Goal: Information Seeking & Learning: Learn about a topic

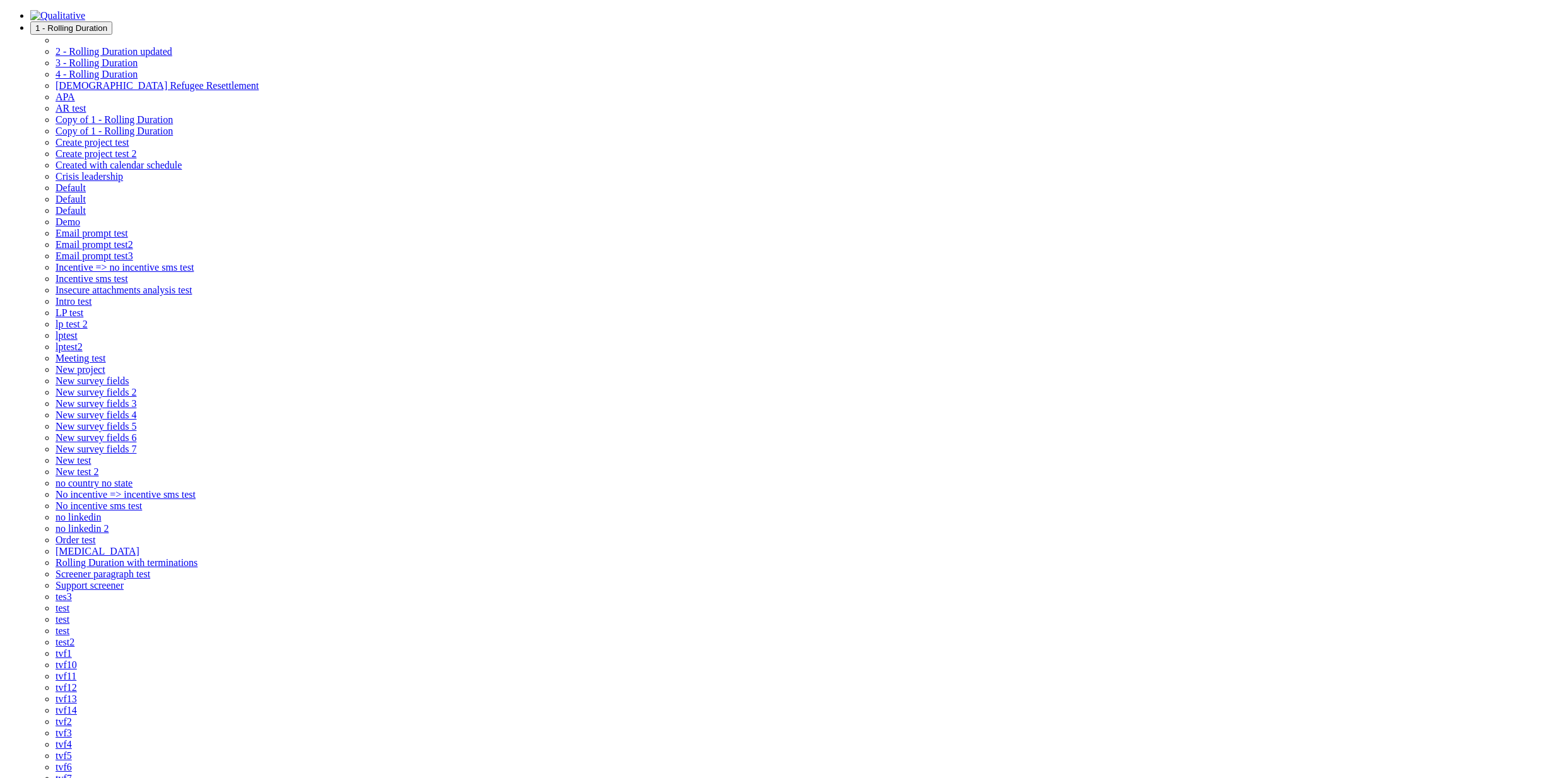
click at [470, 10] on div "1 - Rolling Duration 1 - Rolling Duration 2 - Rolling Duration updated 3 - Roll…" at bounding box center [784, 518] width 1558 height 1016
click at [85, 12] on img at bounding box center [57, 15] width 55 height 11
click at [85, 21] on img at bounding box center [57, 15] width 55 height 11
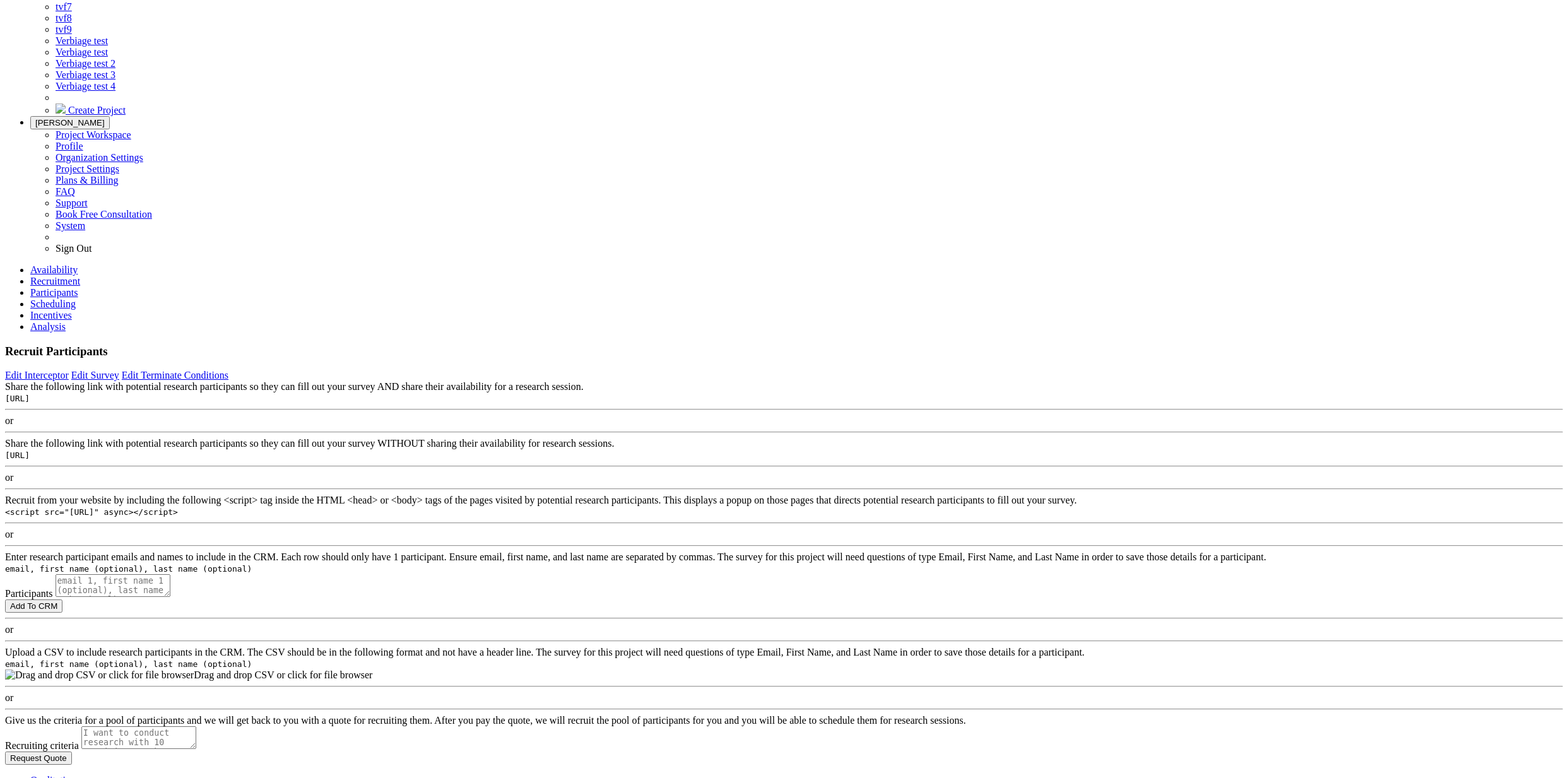
scroll to position [904, 0]
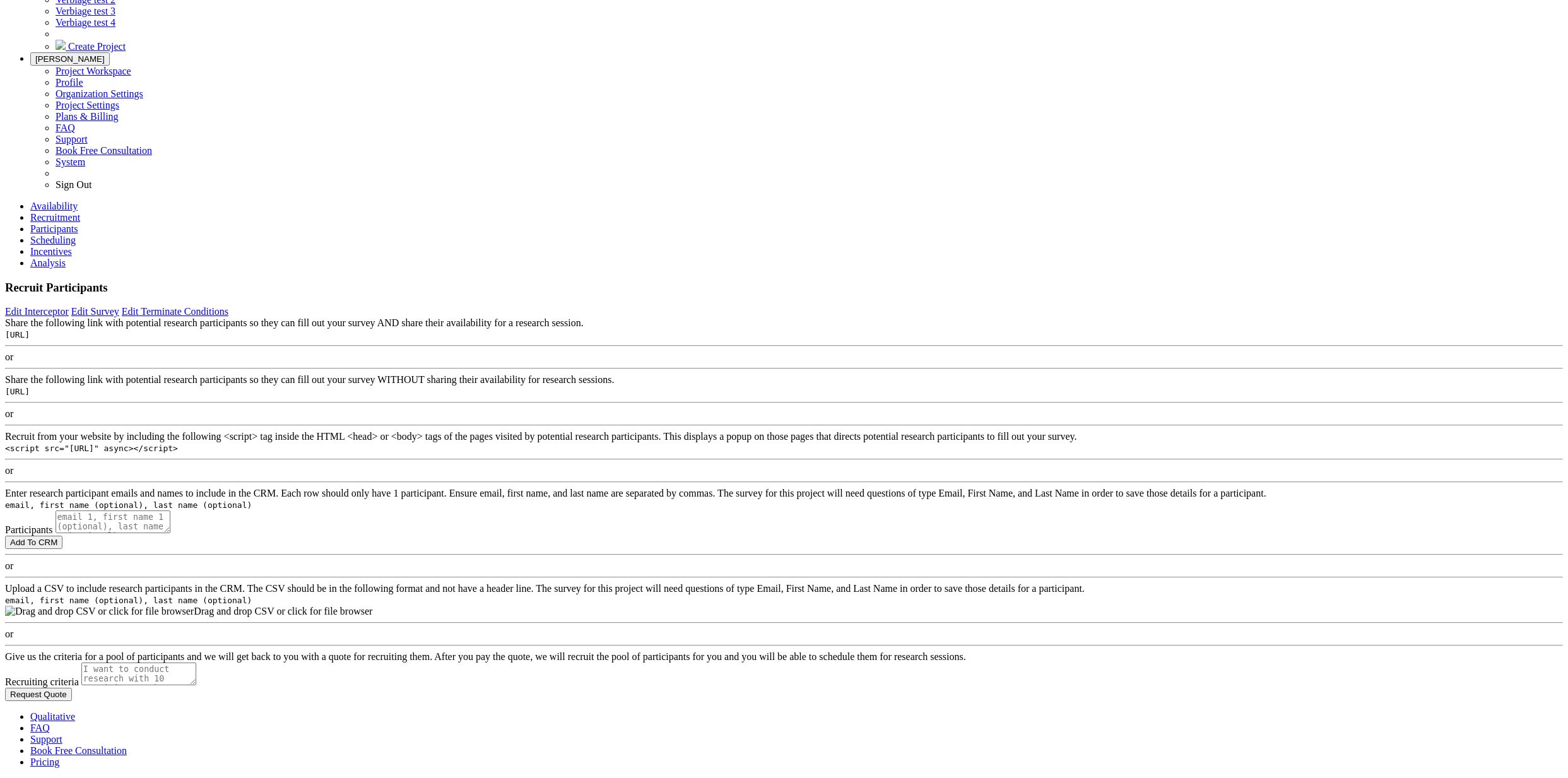
click at [75, 722] on link "Qualitative" at bounding box center [52, 716] width 45 height 11
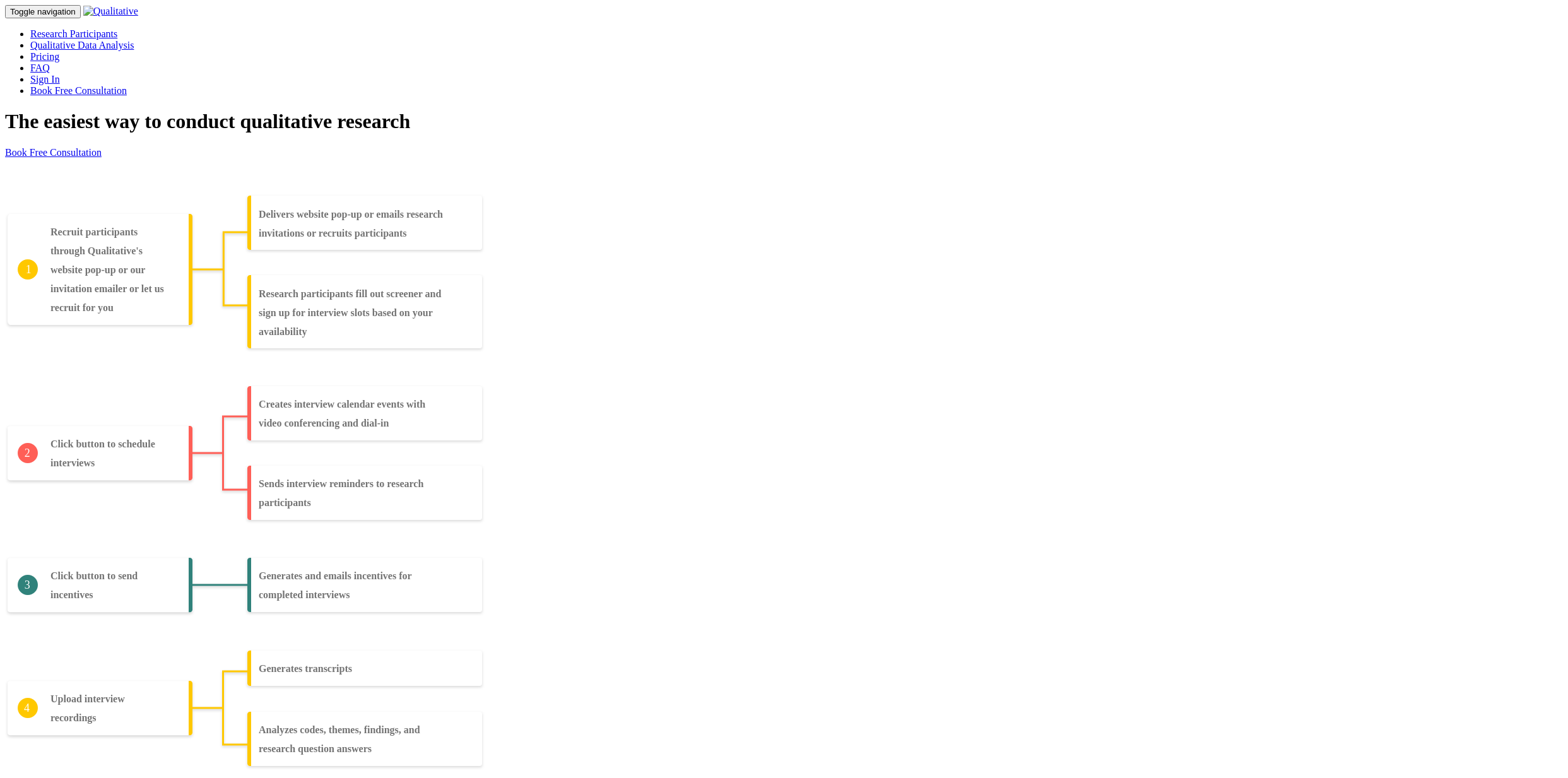
click at [118, 29] on link "Research Participants" at bounding box center [73, 34] width 87 height 11
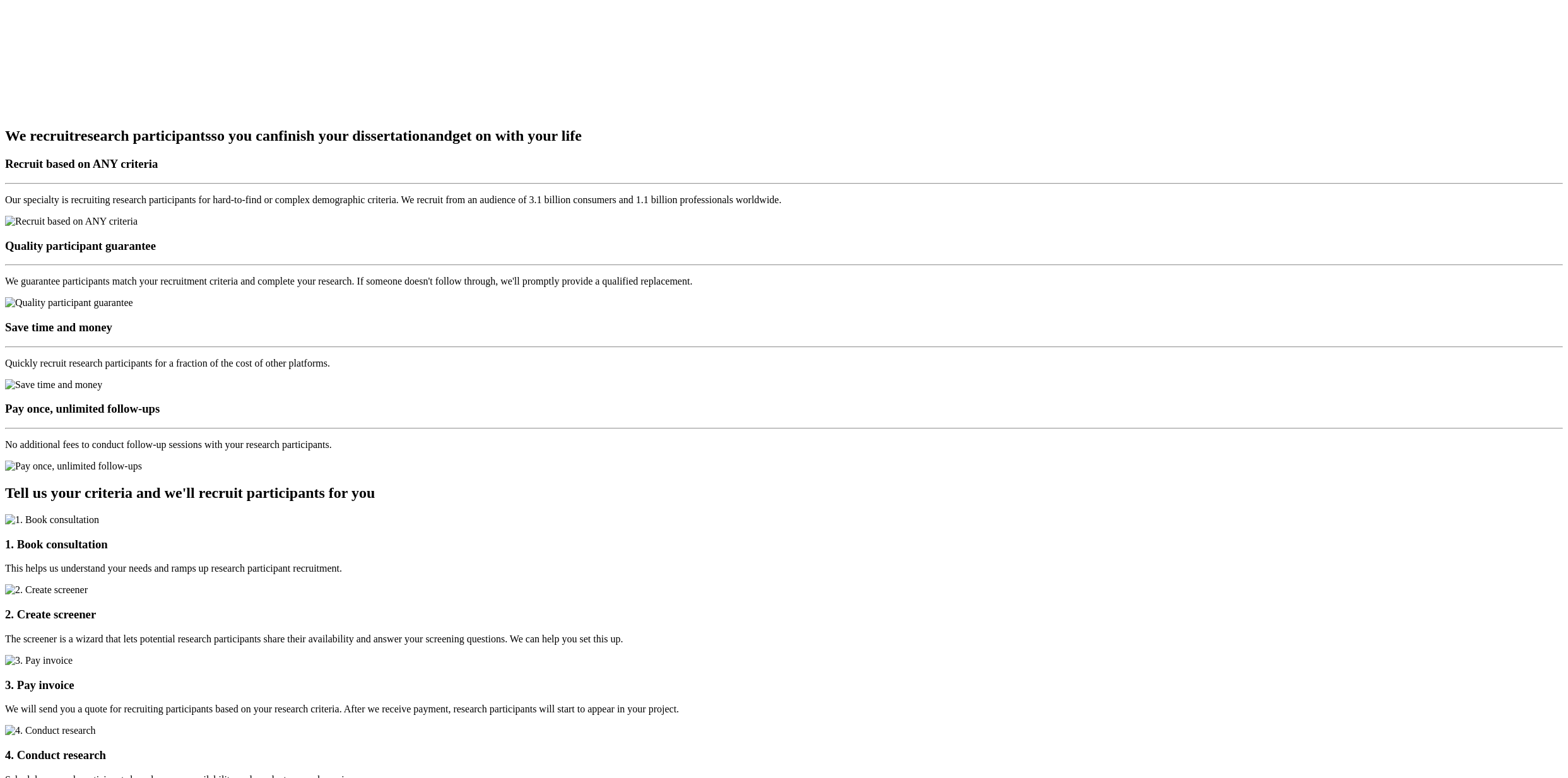
scroll to position [1984, 0]
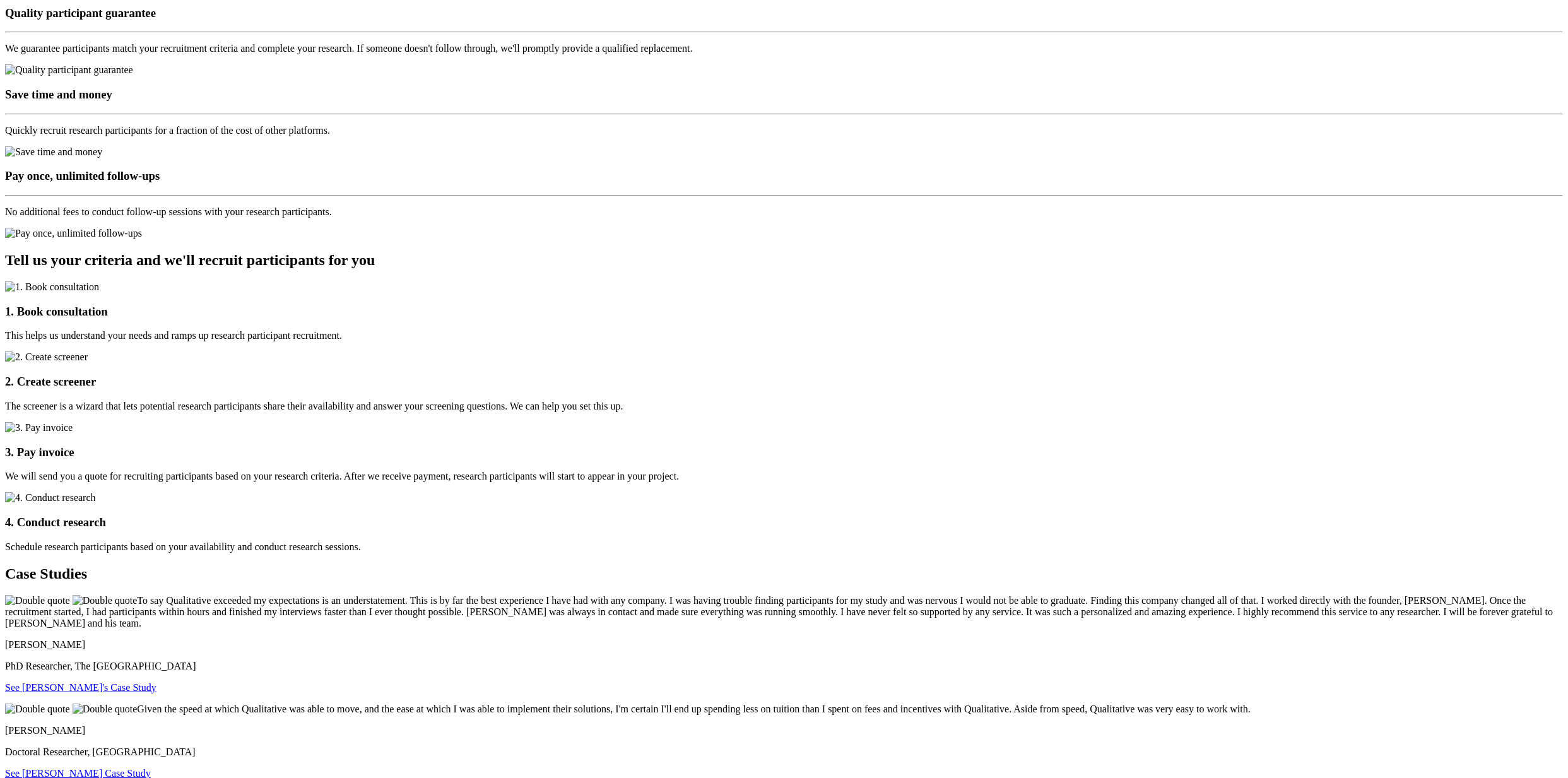
click at [157, 682] on link "See Bernice's Case Study" at bounding box center [81, 687] width 151 height 11
click at [151, 768] on link "See Tyler's Case Study" at bounding box center [78, 773] width 145 height 11
click at [1146, 330] on ui-view "Research Participant Recruitment For Doctoral Researchers Book Free Consultatio…" at bounding box center [784, 478] width 1558 height 4702
click at [561, 318] on ui-view "Research Participant Recruitment For Doctoral Researchers Book Free Consultatio…" at bounding box center [784, 478] width 1558 height 4702
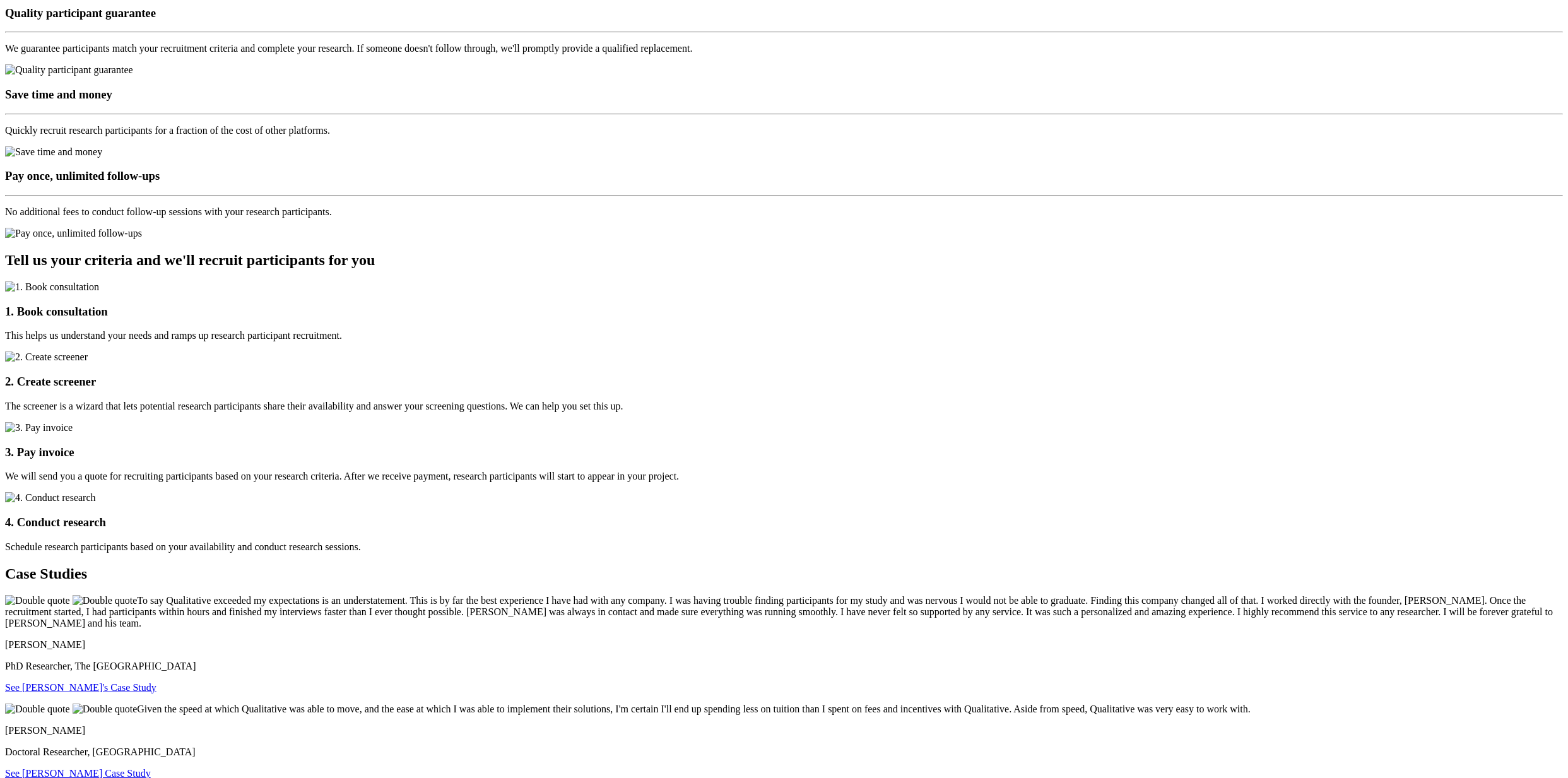
click at [555, 333] on ui-view "Research Participant Recruitment For Doctoral Researchers Book Free Consultatio…" at bounding box center [784, 478] width 1558 height 4702
click at [553, 336] on ui-view "Research Participant Recruitment For Doctoral Researchers Book Free Consultatio…" at bounding box center [784, 478] width 1558 height 4702
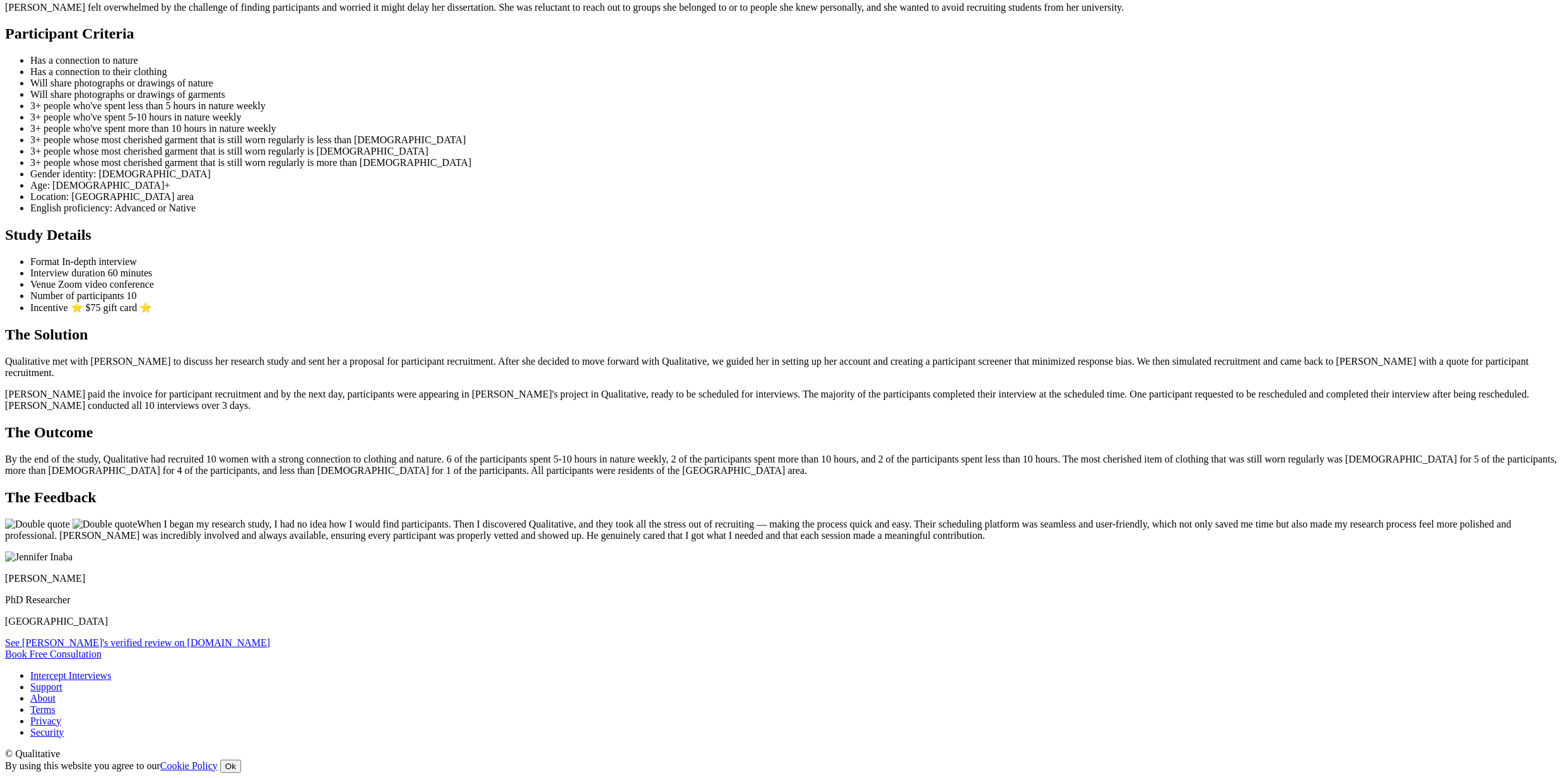
scroll to position [1250, 0]
click at [270, 637] on link "See Jennifer's verified review on G2.com" at bounding box center [137, 642] width 265 height 11
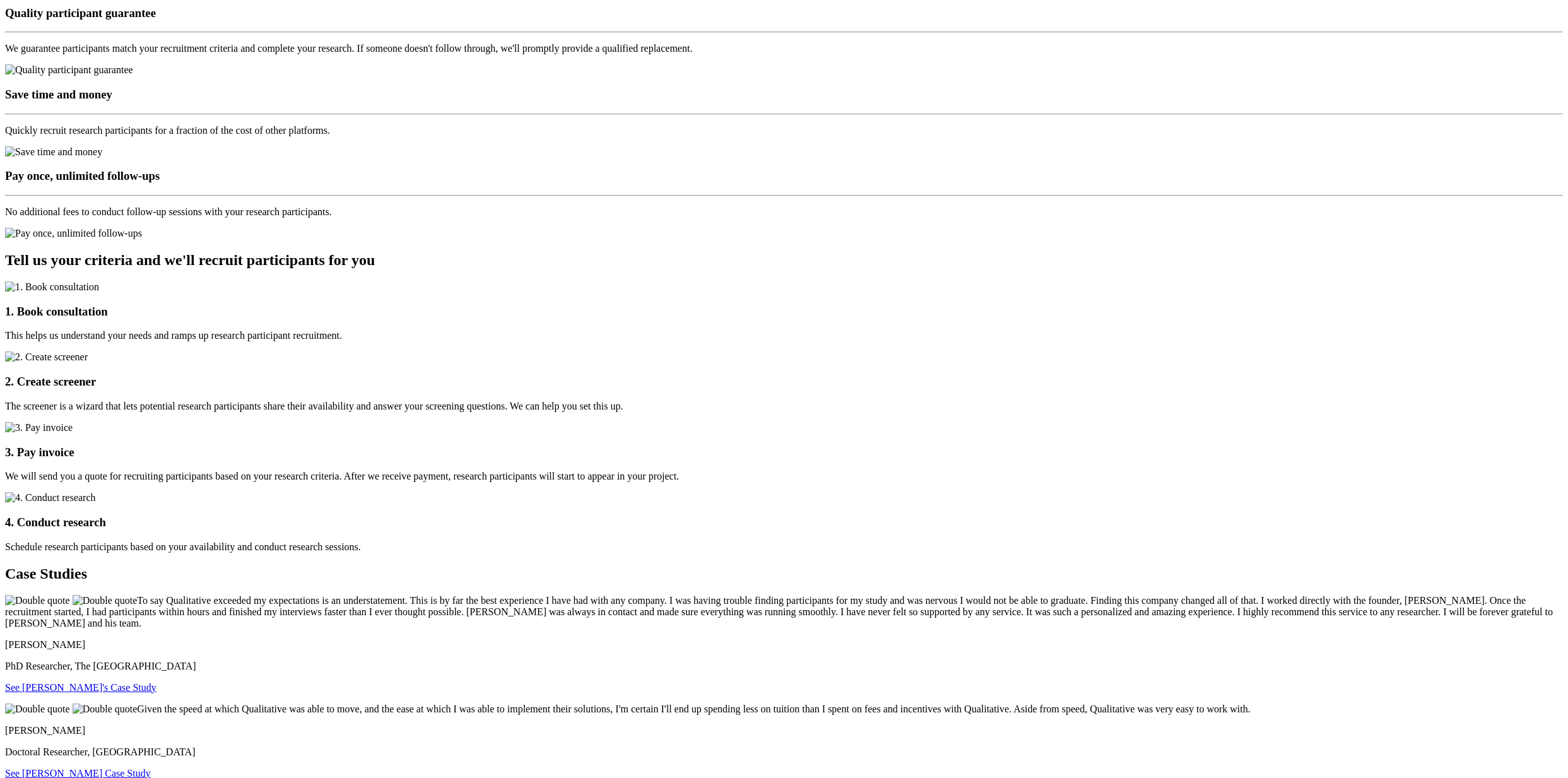
click at [112, 142] on ui-view "Research Participant Recruitment For Doctoral Researchers Book Free Consultatio…" at bounding box center [784, 478] width 1558 height 4702
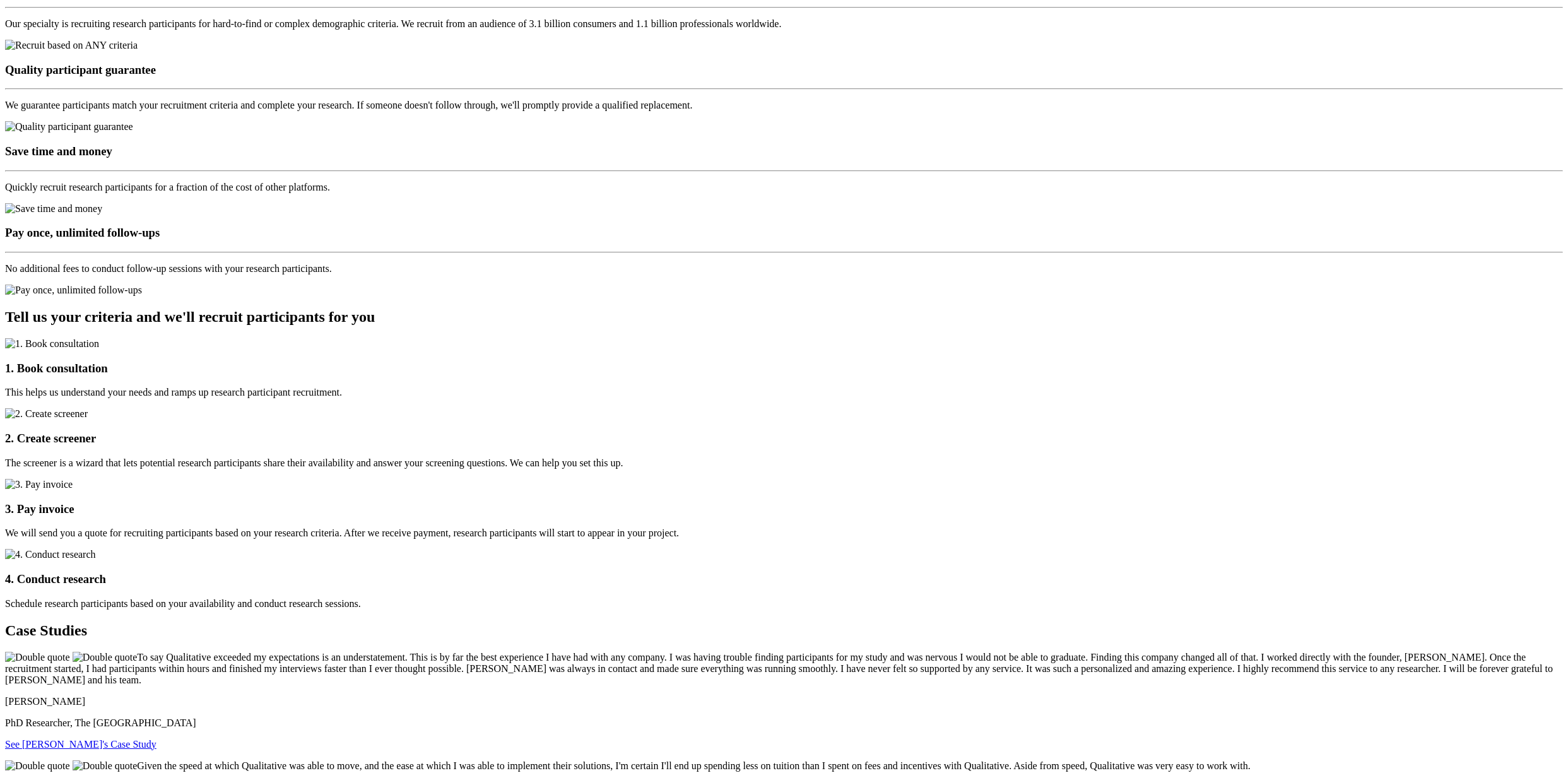
scroll to position [1738, 0]
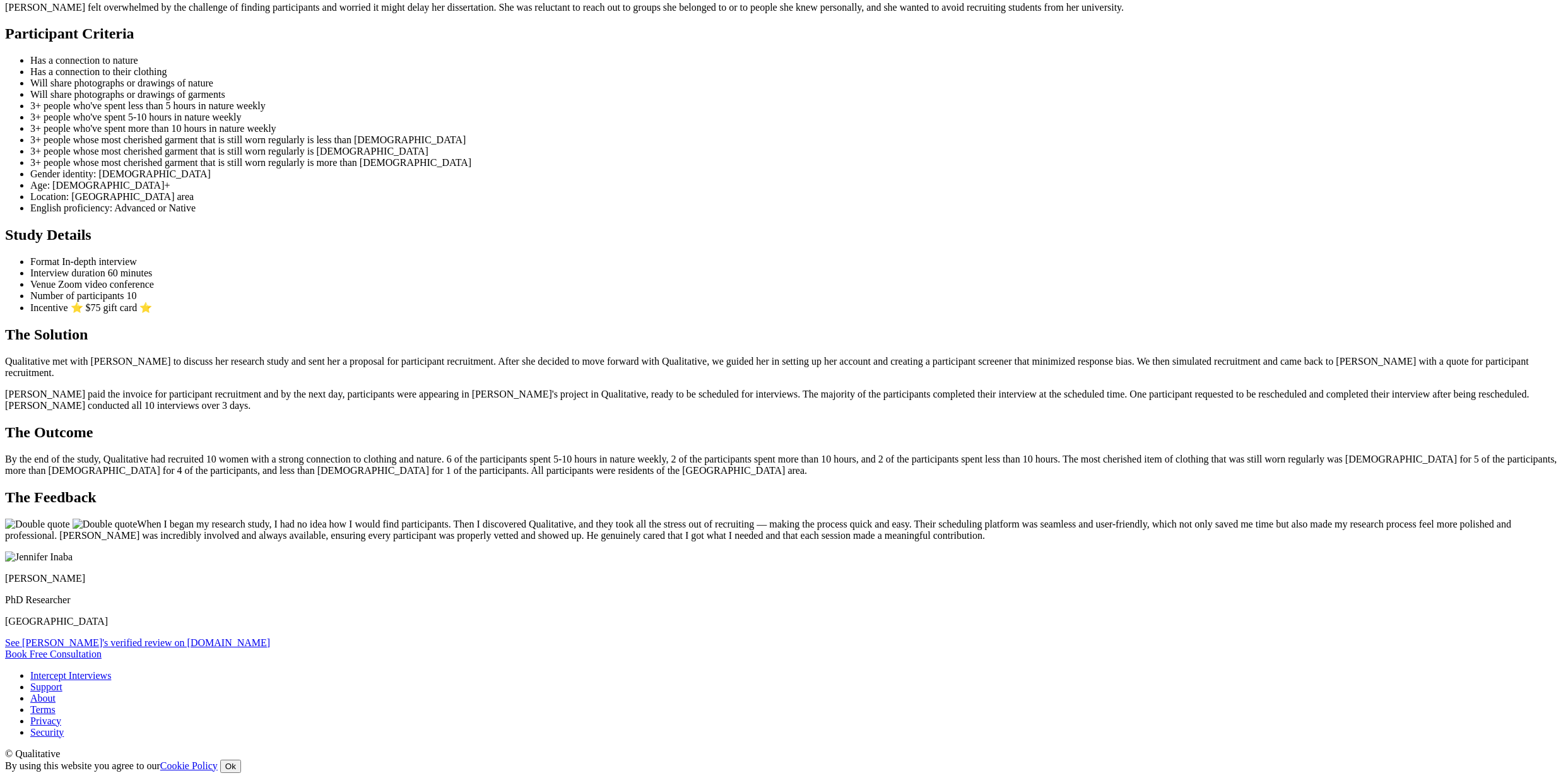
scroll to position [1250, 0]
click at [101, 649] on link "Book Free Consultation" at bounding box center [53, 654] width 96 height 11
click at [875, 519] on p "When I began my research study, I had no idea how I would find participants. Th…" at bounding box center [784, 530] width 1558 height 23
